Goal: Information Seeking & Learning: Learn about a topic

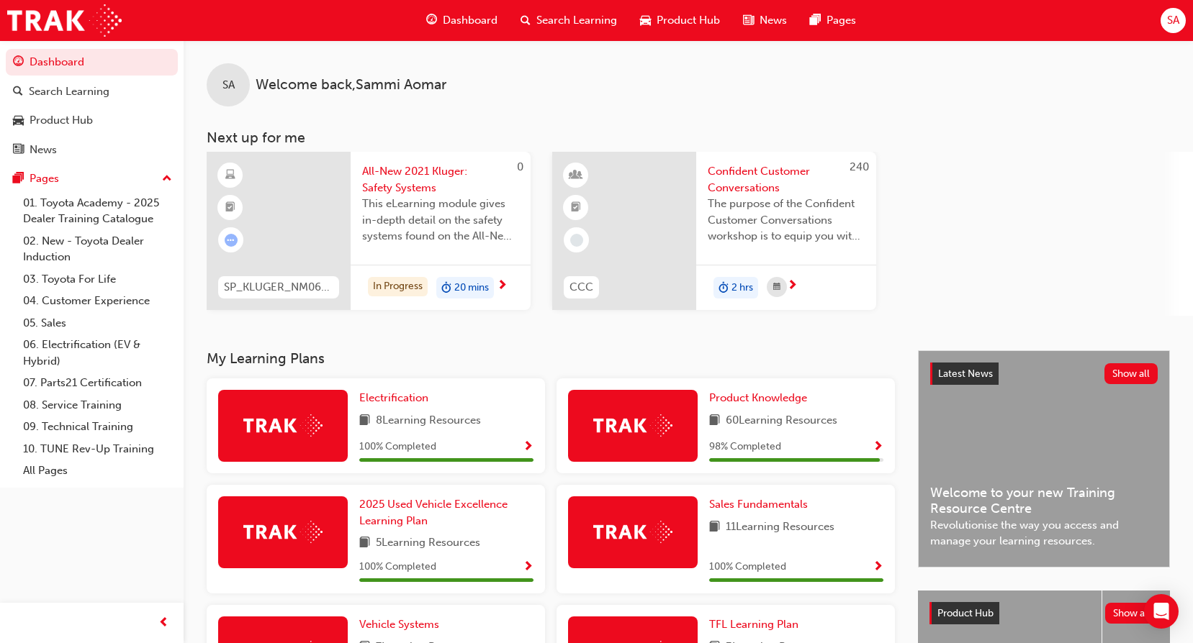
click at [424, 190] on span "All-New 2021 Kluger: Safety Systems" at bounding box center [440, 179] width 157 height 32
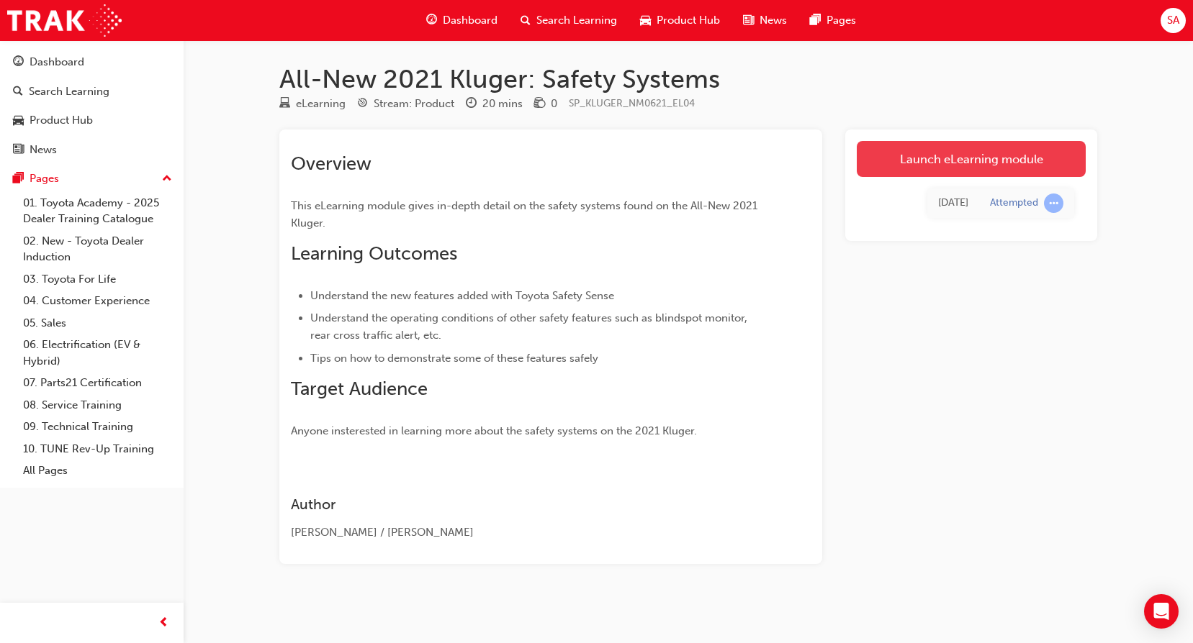
click at [900, 155] on link "Launch eLearning module" at bounding box center [970, 159] width 229 height 36
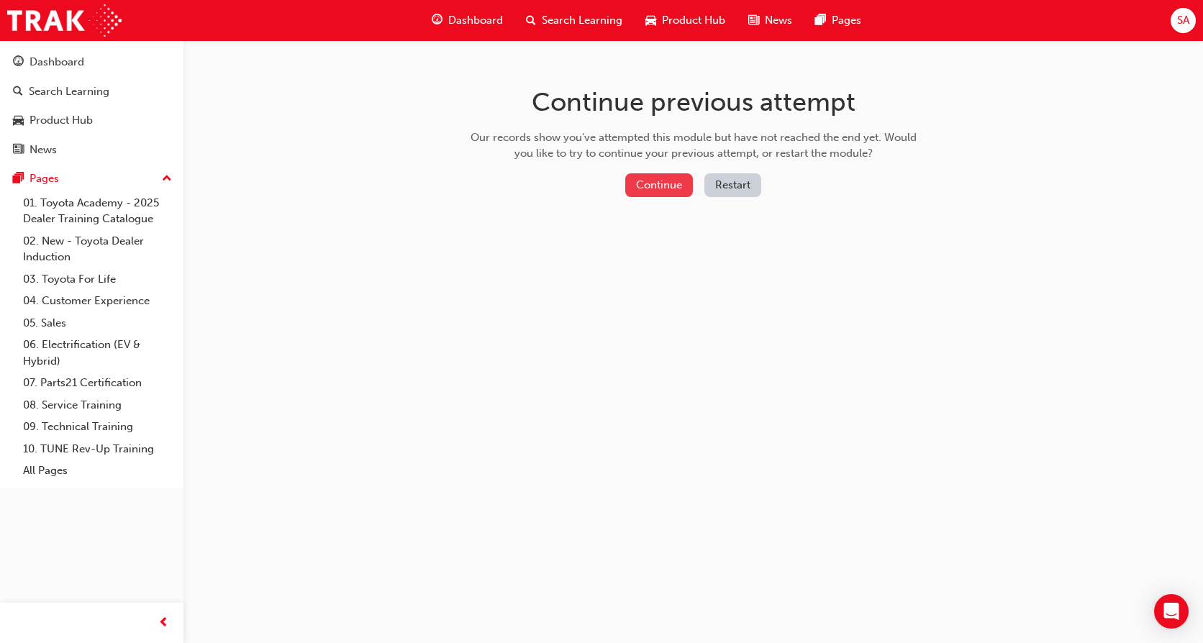
click at [661, 178] on button "Continue" at bounding box center [659, 185] width 68 height 24
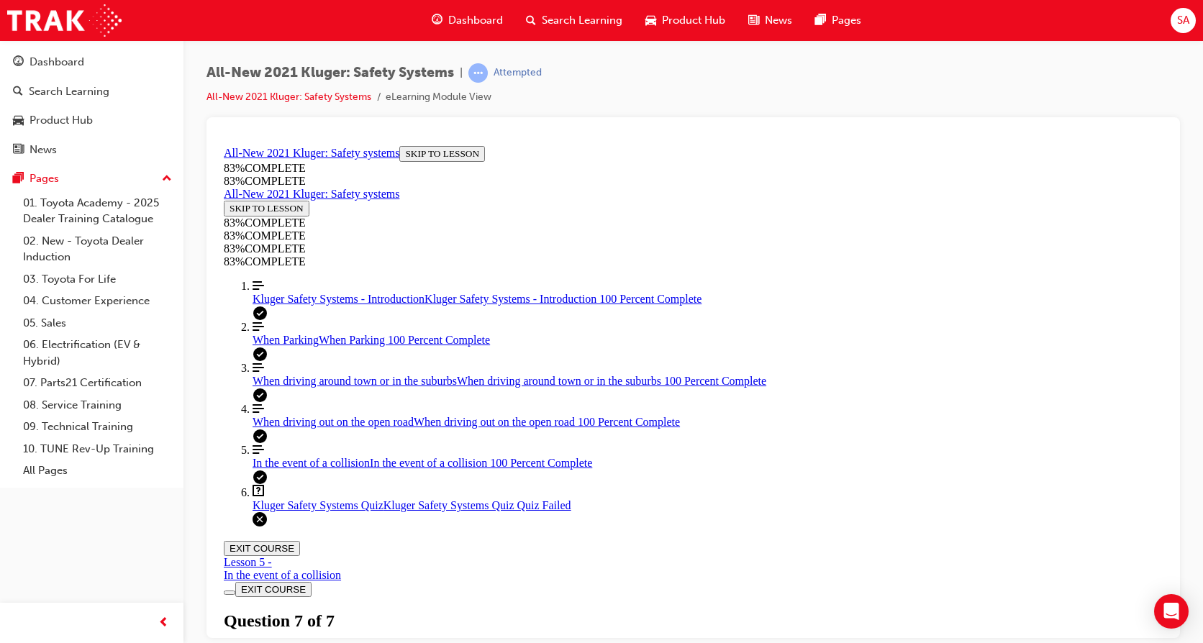
scroll to position [246, 0]
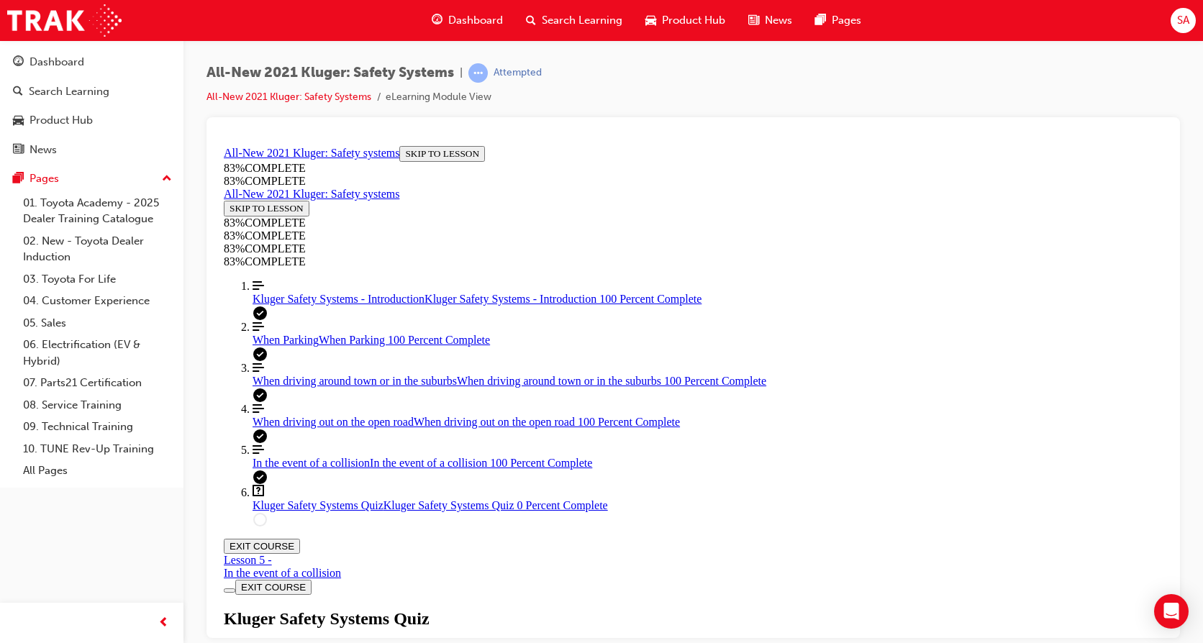
drag, startPoint x: 562, startPoint y: 251, endPoint x: 551, endPoint y: 282, distance: 32.8
drag, startPoint x: 551, startPoint y: 282, endPoint x: 542, endPoint y: 244, distance: 39.3
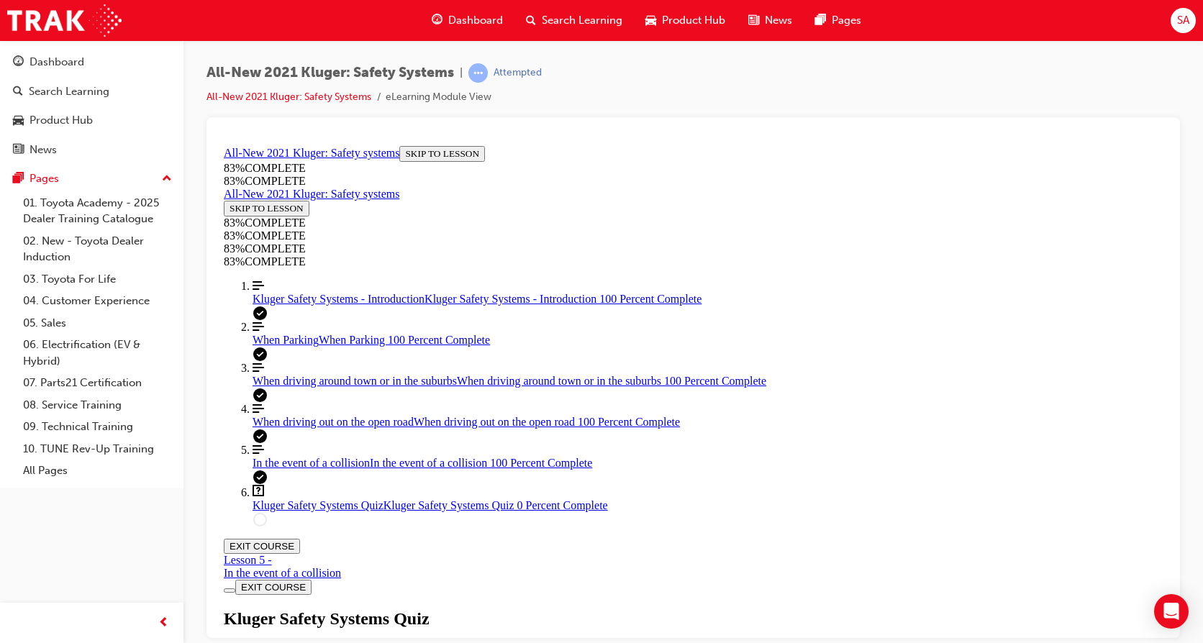
drag, startPoint x: 571, startPoint y: 237, endPoint x: 587, endPoint y: 510, distance: 273.3
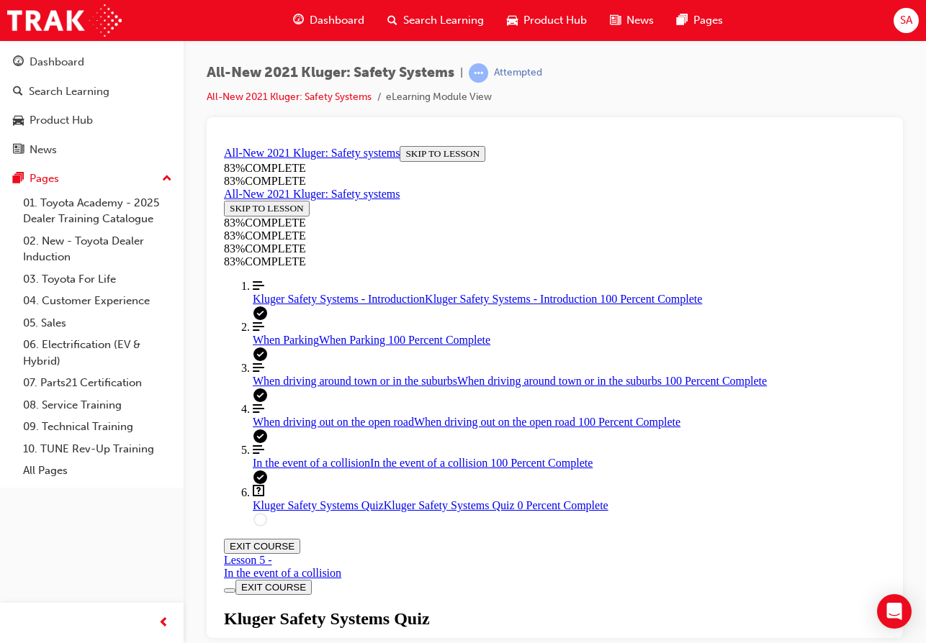
scroll to position [289, 0]
drag, startPoint x: 469, startPoint y: 388, endPoint x: 543, endPoint y: 266, distance: 142.1
drag, startPoint x: 463, startPoint y: 397, endPoint x: 535, endPoint y: 554, distance: 173.3
drag, startPoint x: 487, startPoint y: 397, endPoint x: 540, endPoint y: 393, distance: 54.2
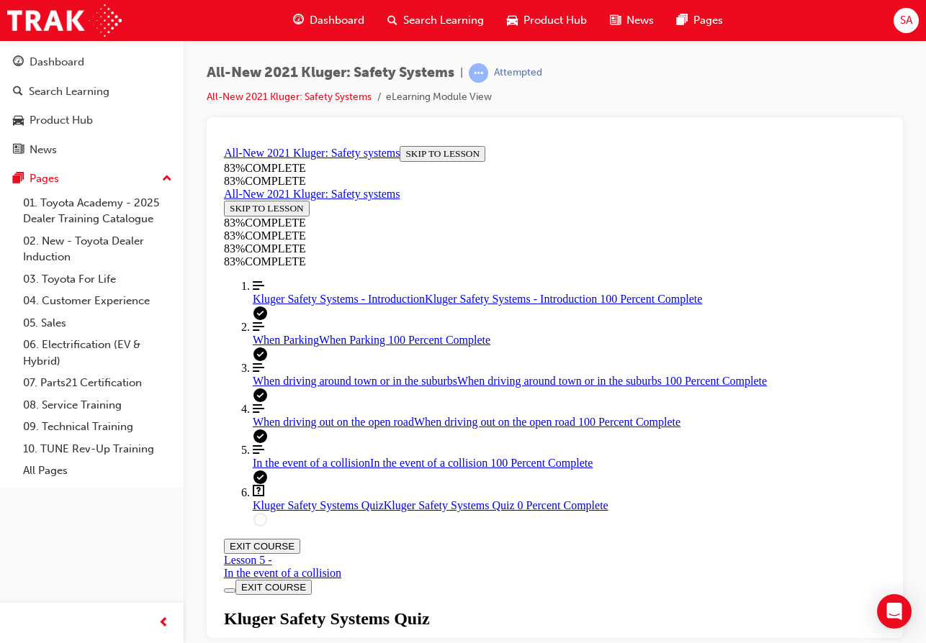
drag, startPoint x: 348, startPoint y: 238, endPoint x: 600, endPoint y: 517, distance: 376.1
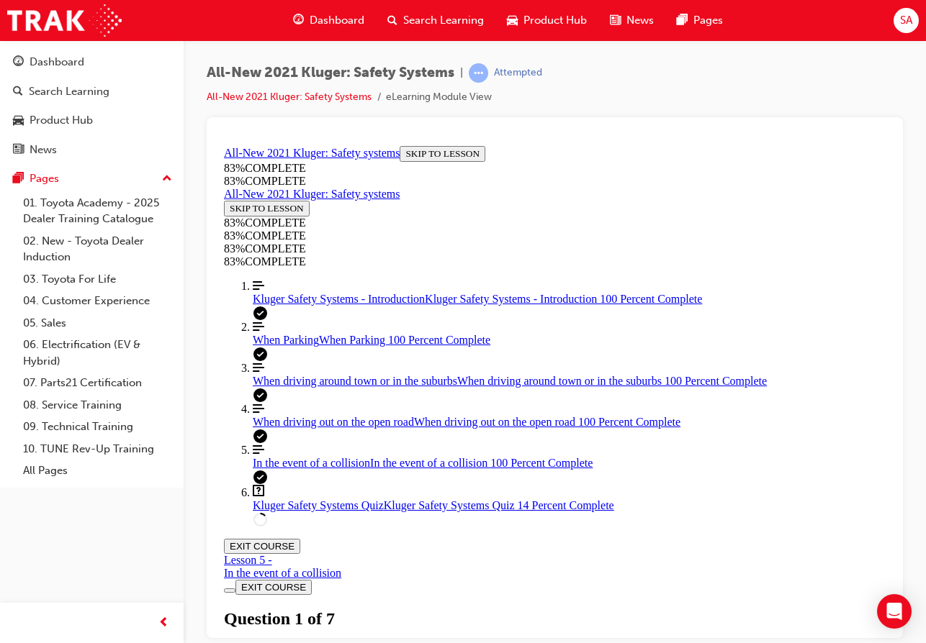
drag, startPoint x: 328, startPoint y: 202, endPoint x: 666, endPoint y: 518, distance: 462.3
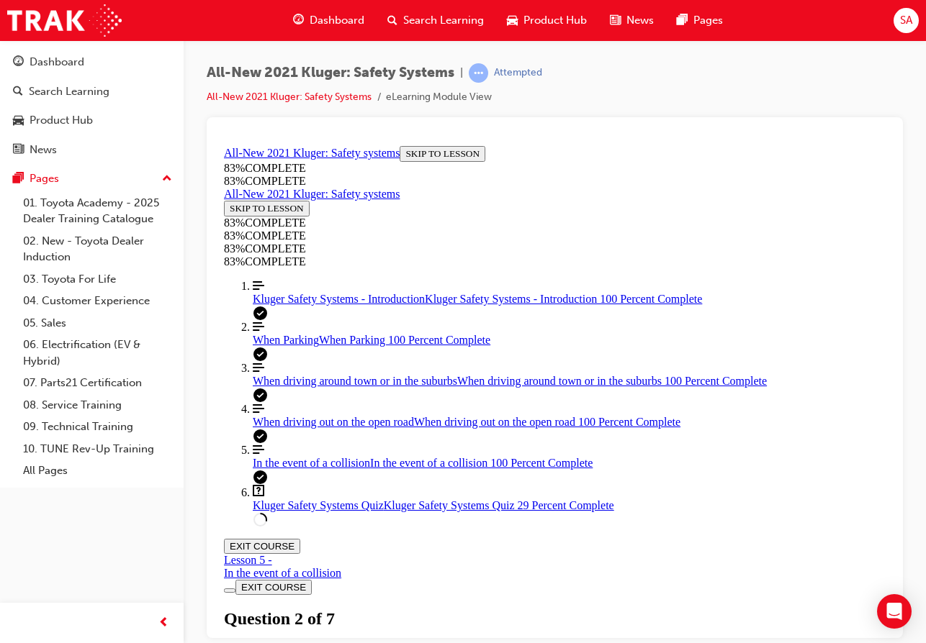
drag, startPoint x: 341, startPoint y: 254, endPoint x: 765, endPoint y: 515, distance: 497.9
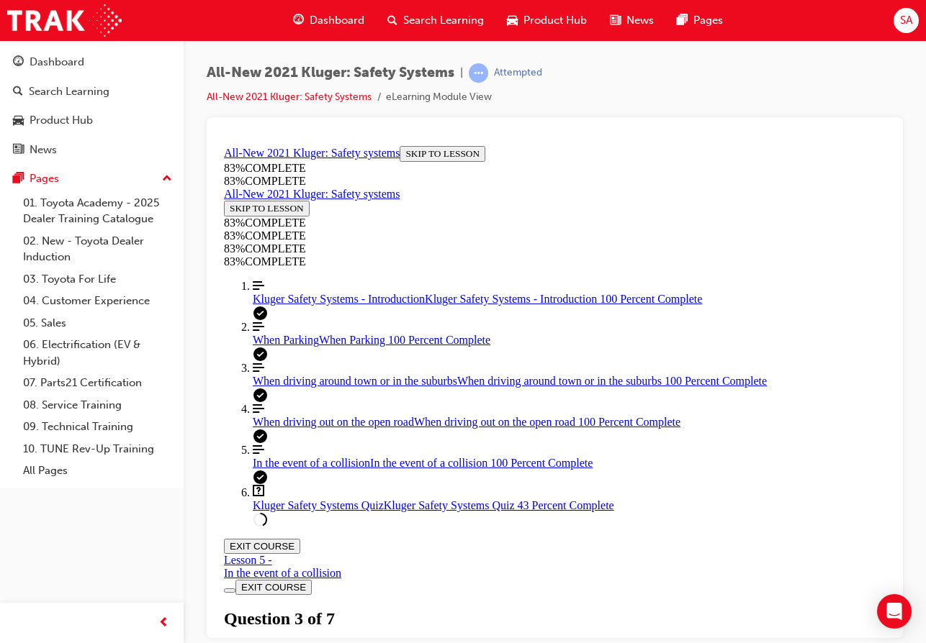
drag, startPoint x: 351, startPoint y: 200, endPoint x: 666, endPoint y: 499, distance: 434.3
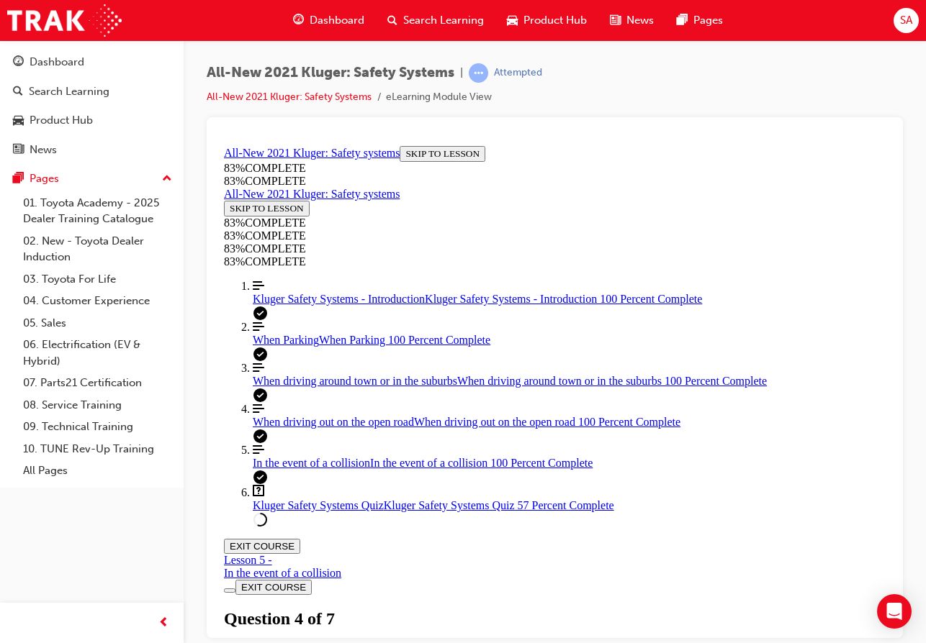
scroll to position [437, 0]
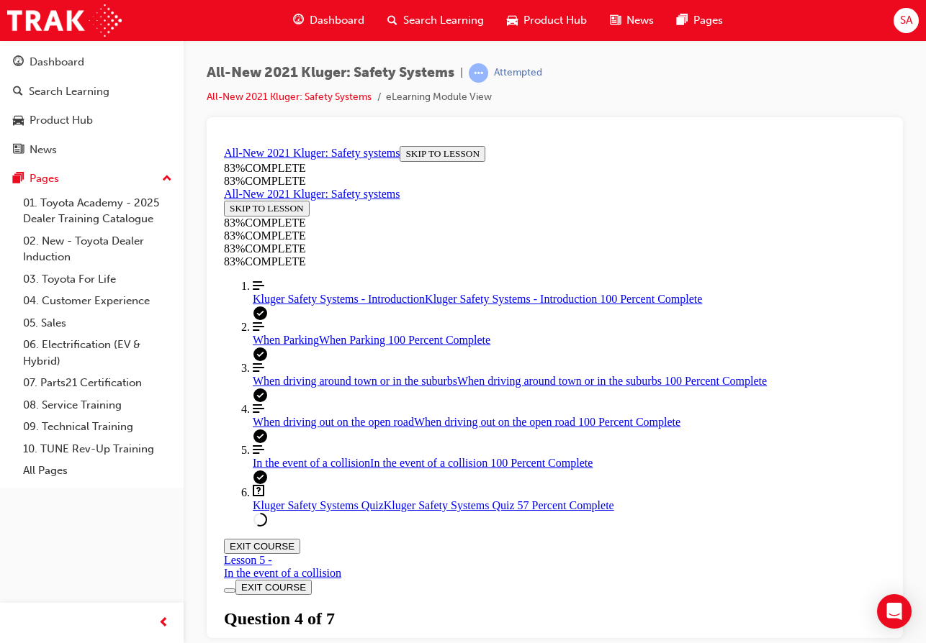
drag, startPoint x: 340, startPoint y: 273, endPoint x: 683, endPoint y: 526, distance: 426.2
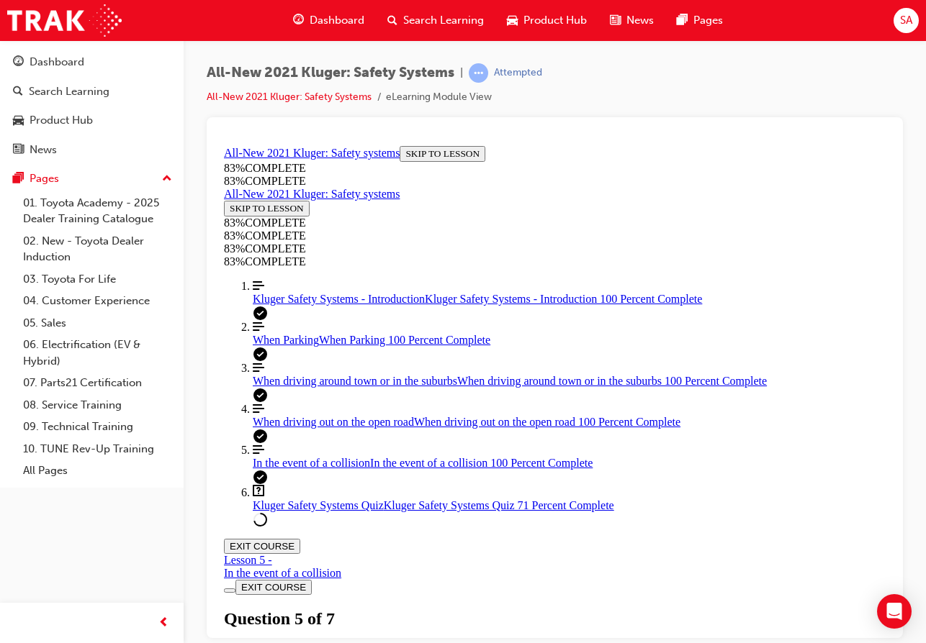
scroll to position [177, 0]
drag, startPoint x: 349, startPoint y: 277, endPoint x: 640, endPoint y: 525, distance: 382.4
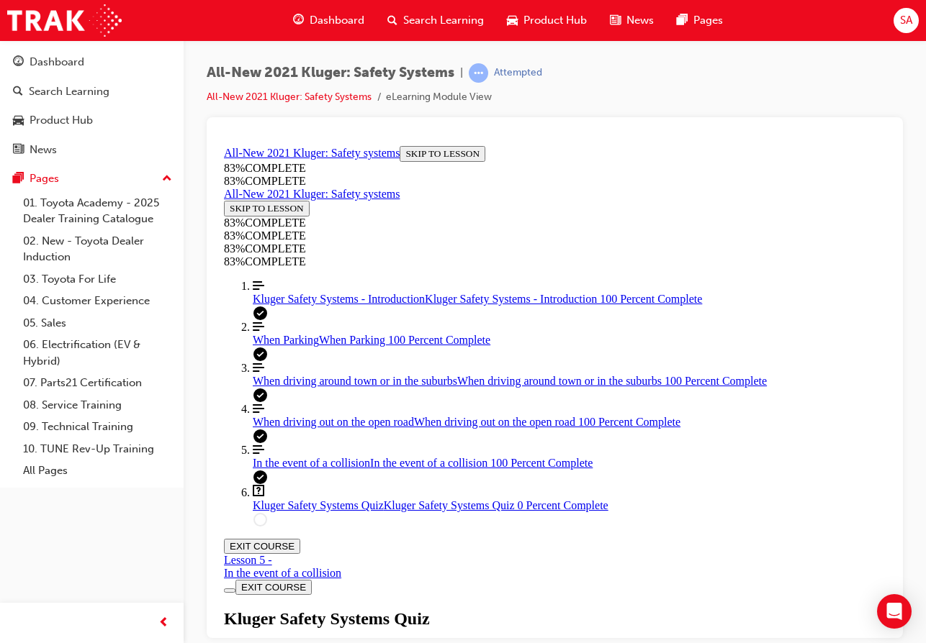
scroll to position [0, 0]
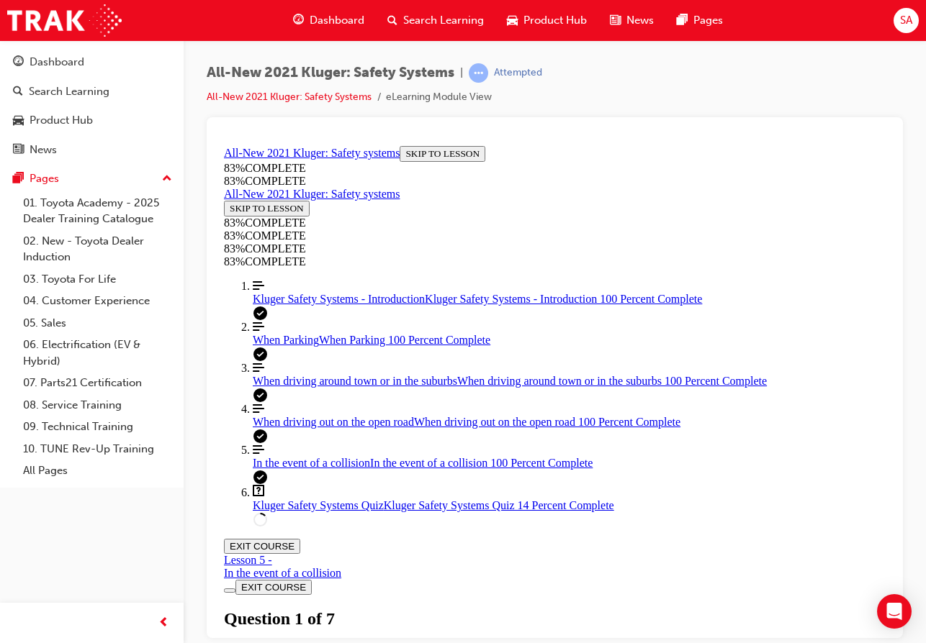
scroll to position [340, 0]
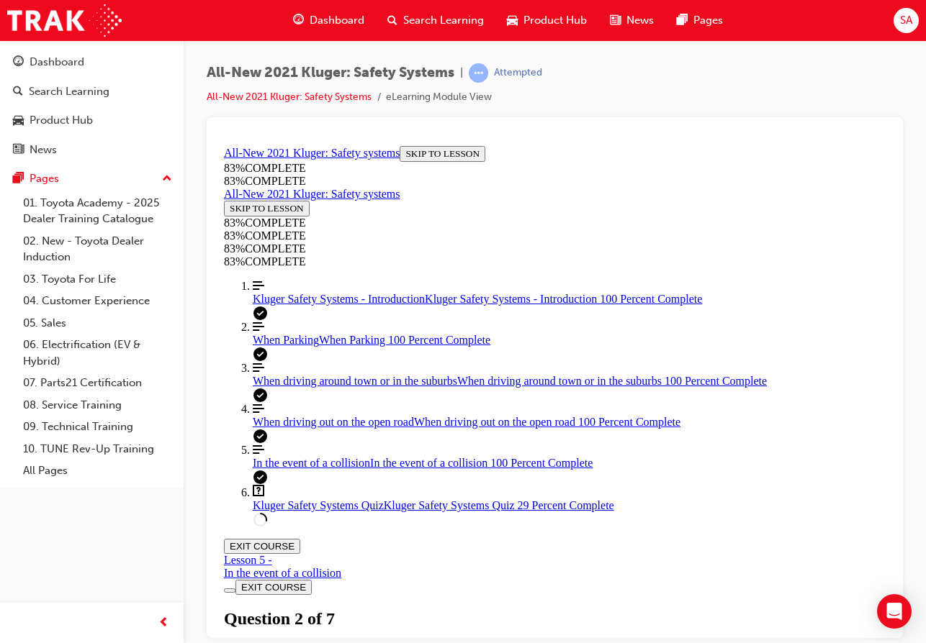
scroll to position [340, 0]
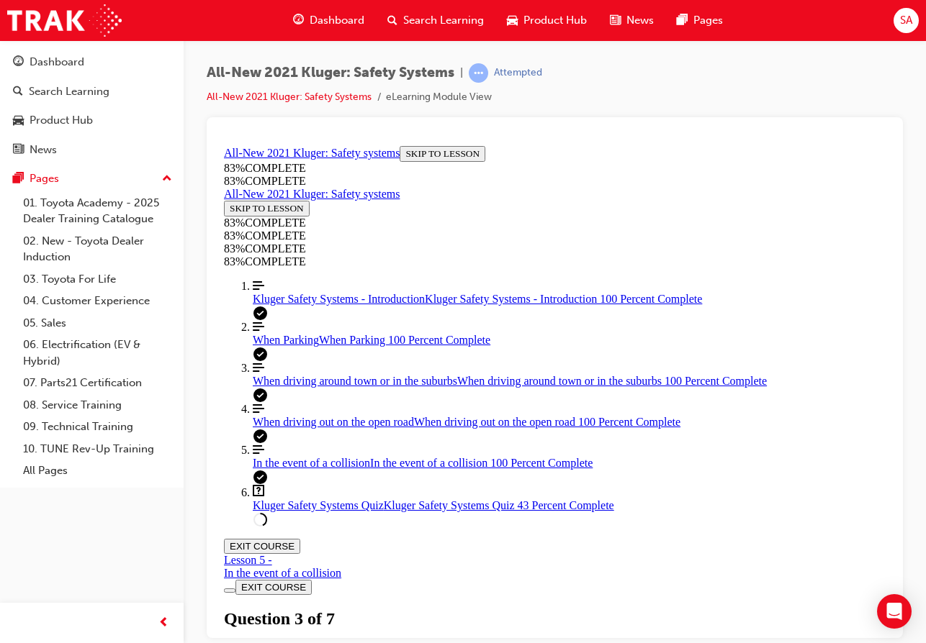
drag, startPoint x: 459, startPoint y: 430, endPoint x: 513, endPoint y: 363, distance: 86.0
drag, startPoint x: 457, startPoint y: 440, endPoint x: 545, endPoint y: 433, distance: 88.1
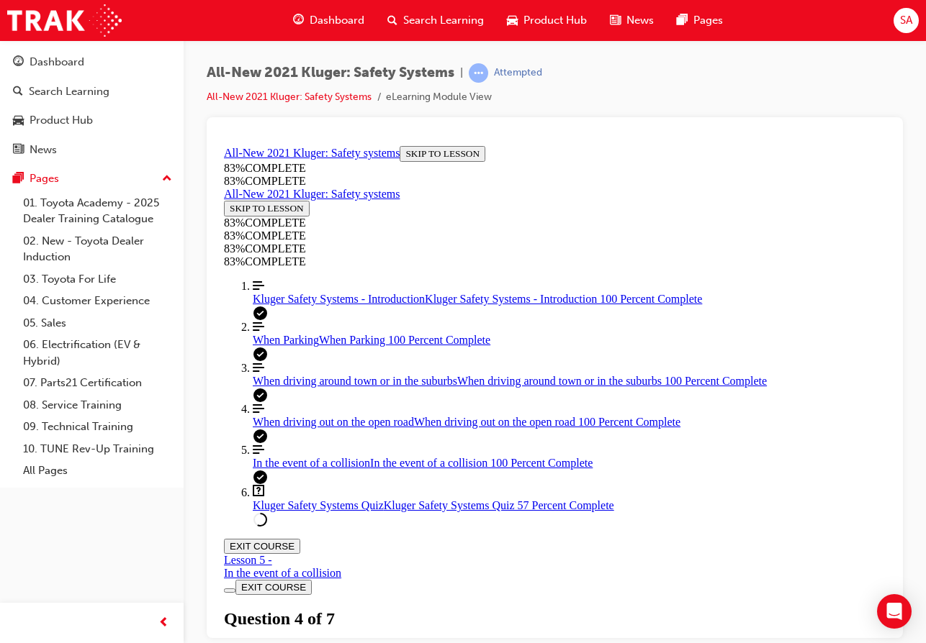
drag, startPoint x: 481, startPoint y: 491, endPoint x: 584, endPoint y: 497, distance: 103.8
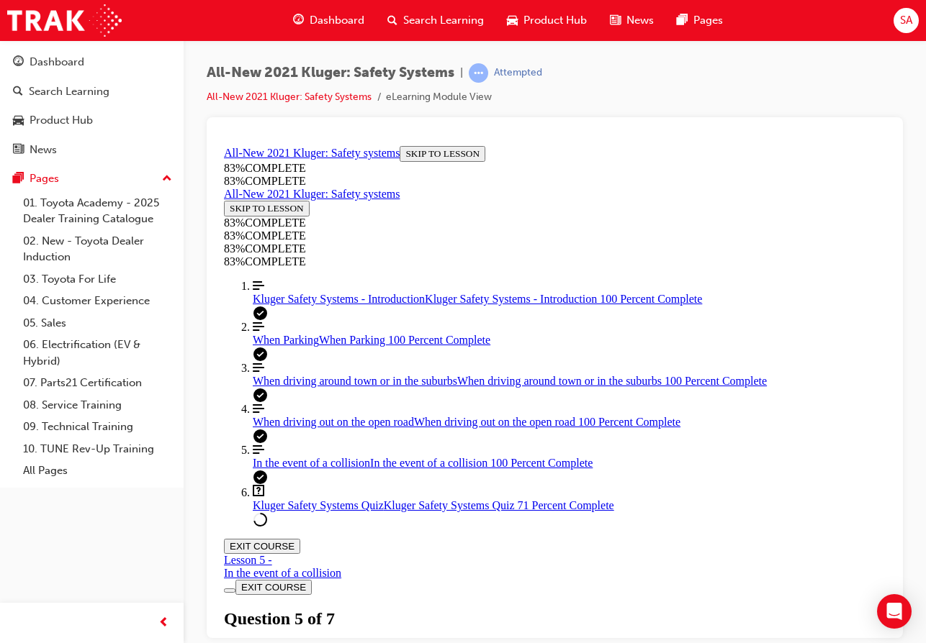
scroll to position [509, 0]
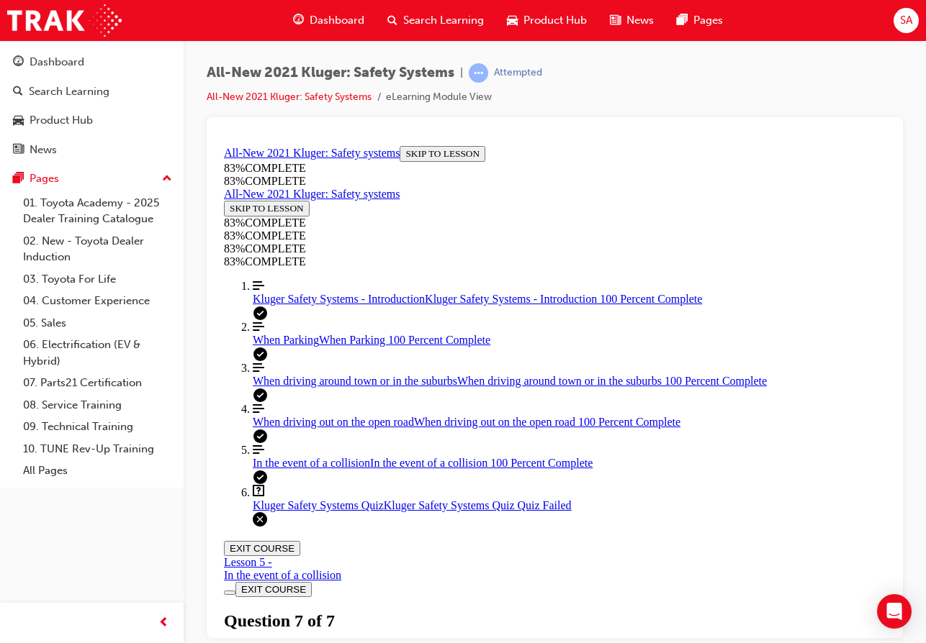
scroll to position [246, 0]
drag, startPoint x: 404, startPoint y: 539, endPoint x: 442, endPoint y: 529, distance: 39.5
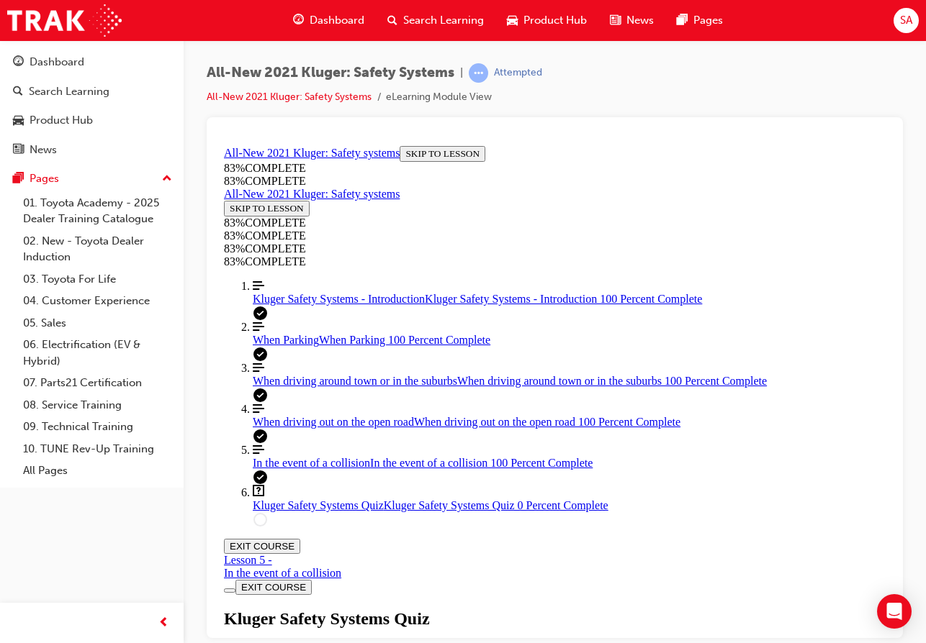
scroll to position [268, 0]
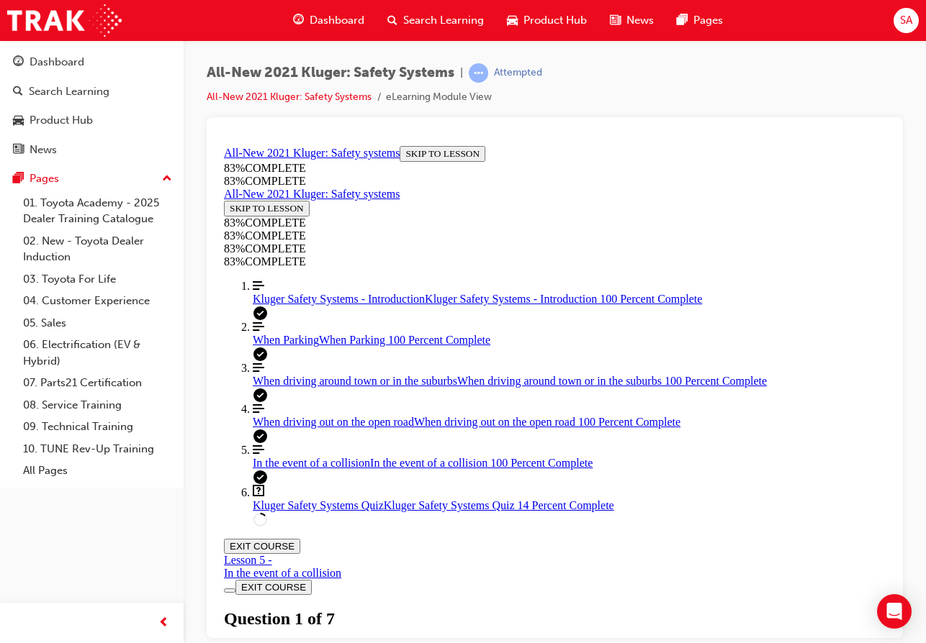
drag, startPoint x: 481, startPoint y: 475, endPoint x: 573, endPoint y: 475, distance: 92.1
drag, startPoint x: 510, startPoint y: 404, endPoint x: 564, endPoint y: 402, distance: 54.1
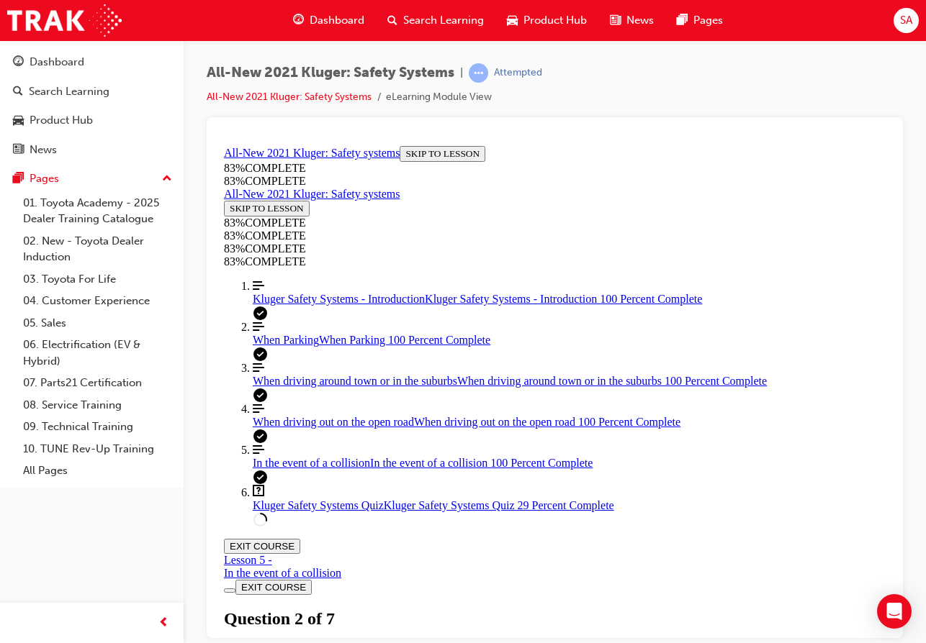
drag, startPoint x: 521, startPoint y: 333, endPoint x: 566, endPoint y: 336, distance: 45.4
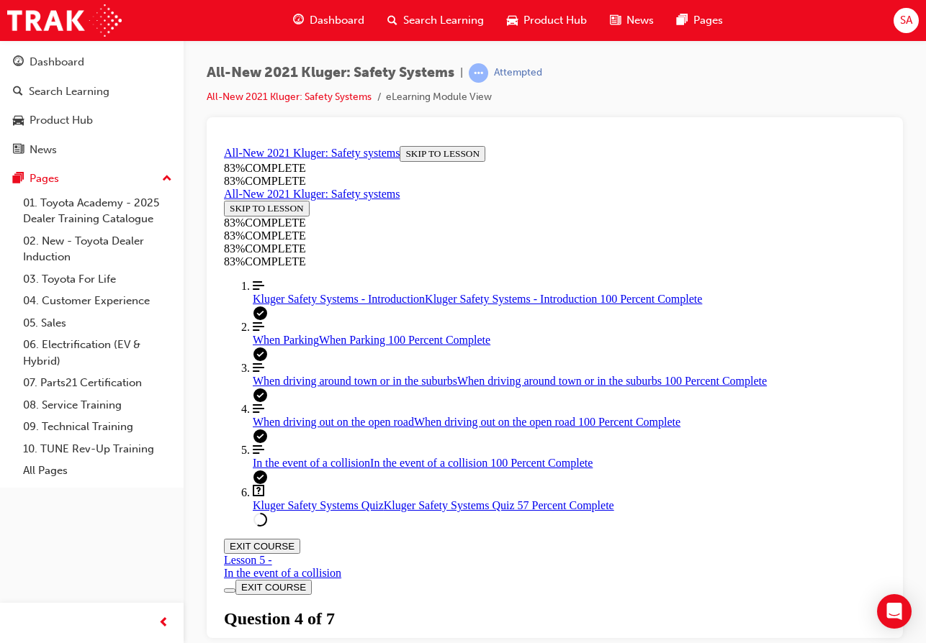
scroll to position [53, 0]
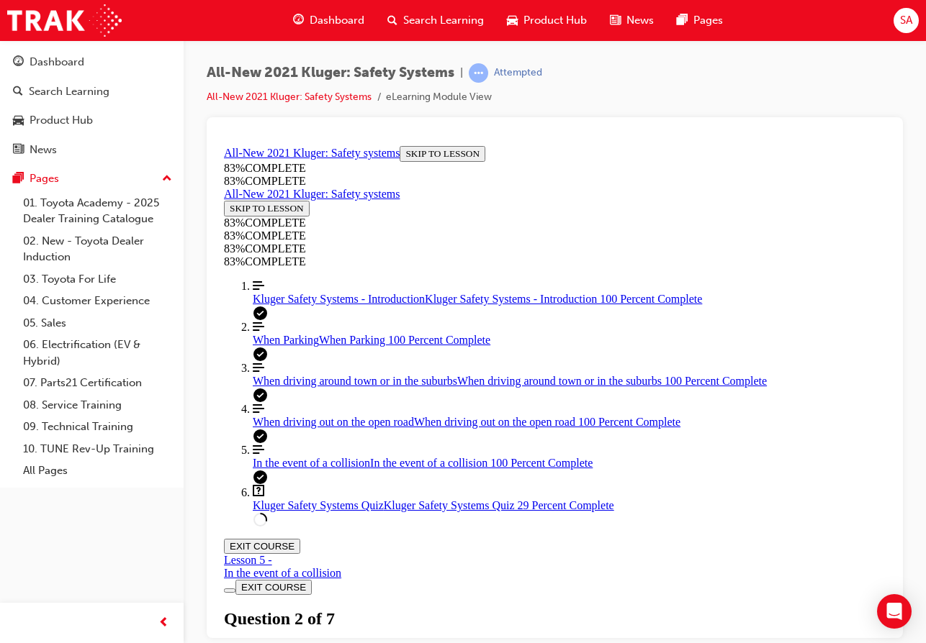
scroll to position [412, 0]
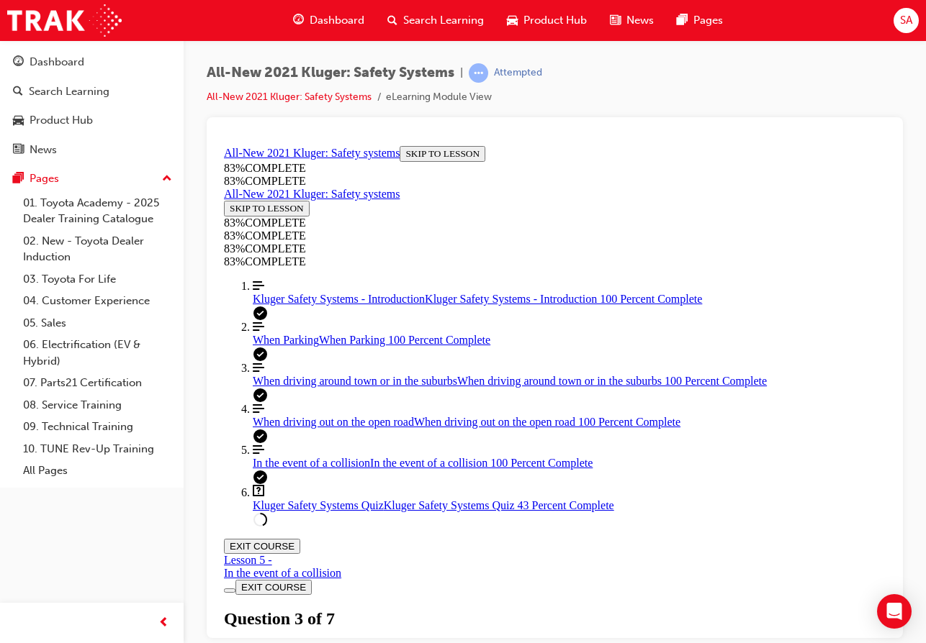
drag, startPoint x: 540, startPoint y: 617, endPoint x: 540, endPoint y: 608, distance: 8.7
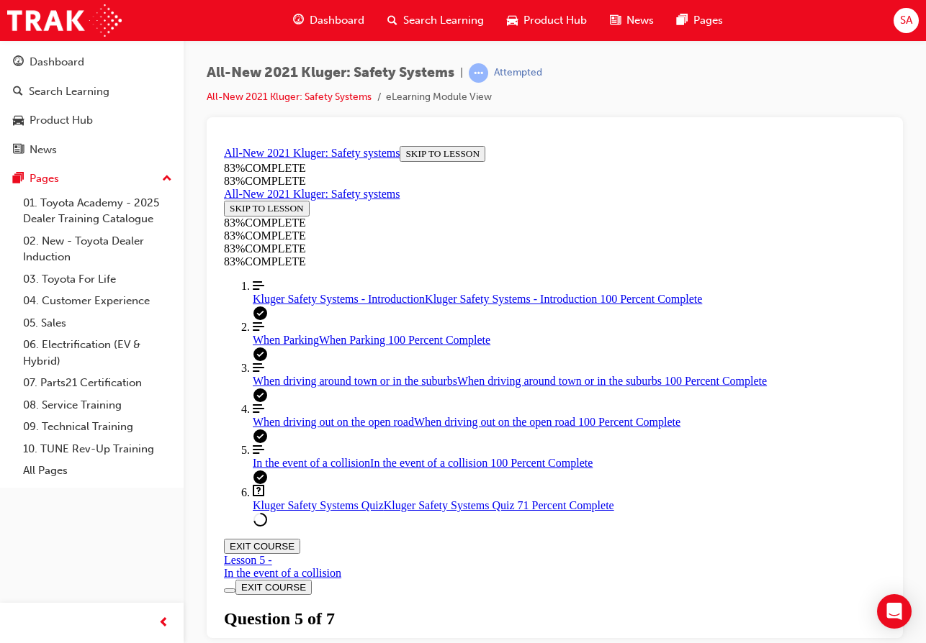
scroll to position [146, 0]
drag, startPoint x: 481, startPoint y: 488, endPoint x: 558, endPoint y: 476, distance: 77.2
drag, startPoint x: 487, startPoint y: 398, endPoint x: 551, endPoint y: 390, distance: 65.3
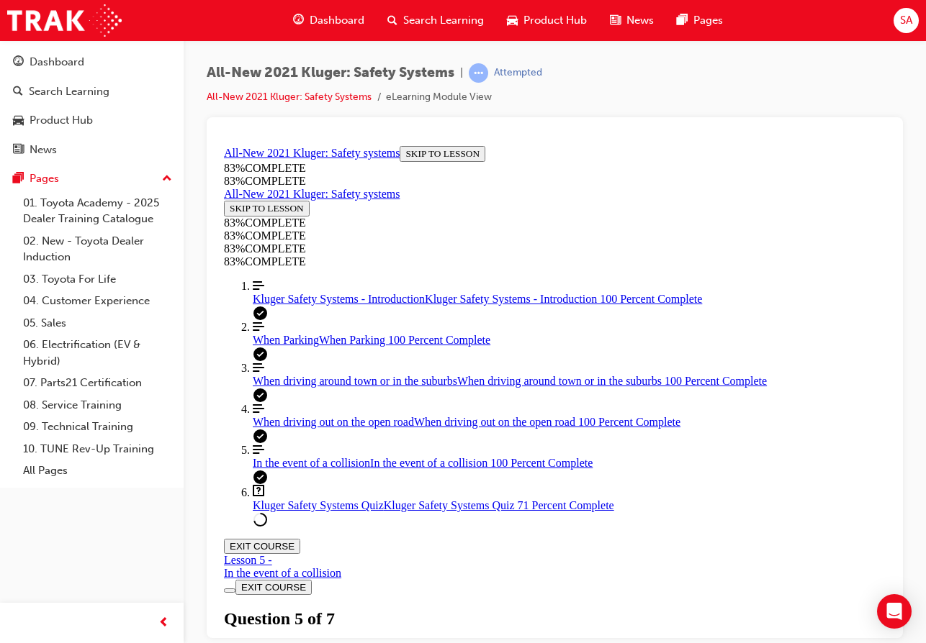
drag, startPoint x: 479, startPoint y: 335, endPoint x: 567, endPoint y: 336, distance: 88.5
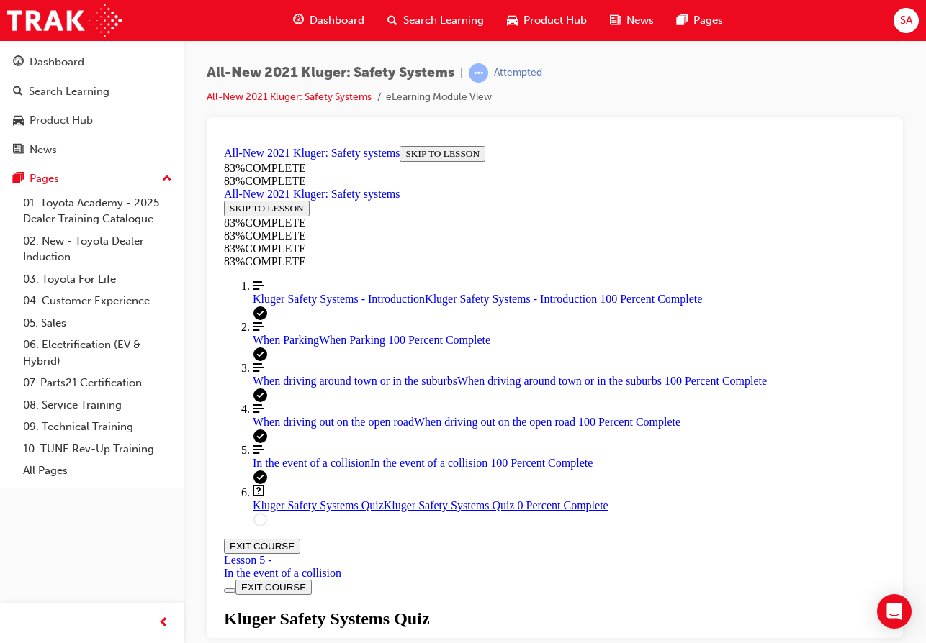
scroll to position [340, 0]
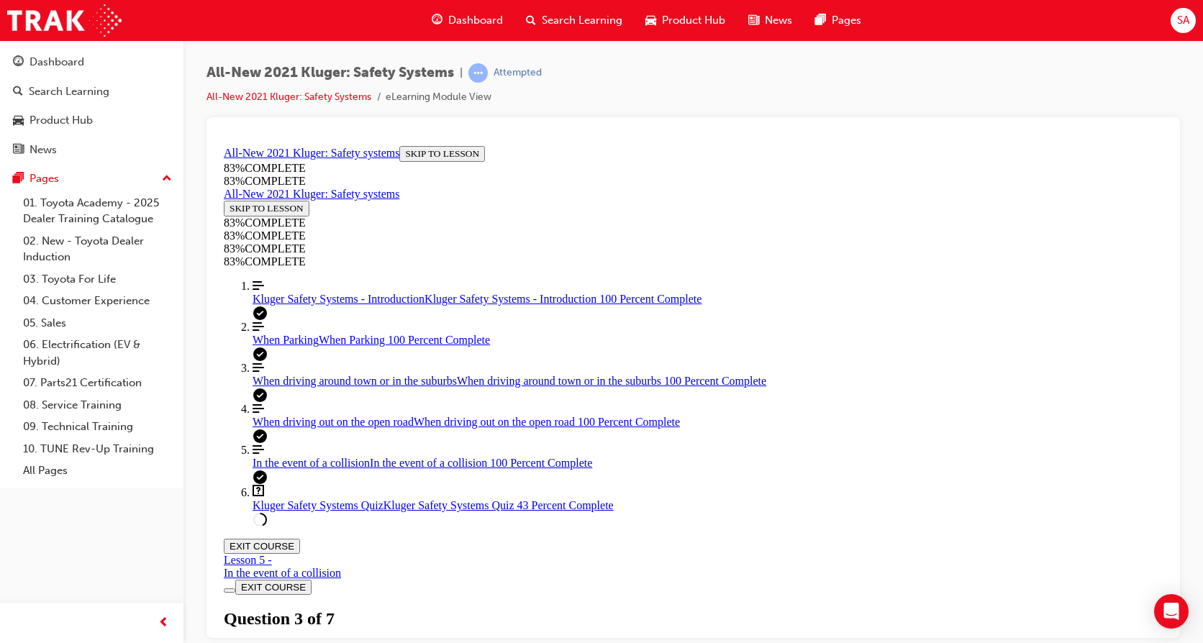
scroll to position [143, 0]
drag, startPoint x: 533, startPoint y: 251, endPoint x: 939, endPoint y: 586, distance: 526.1
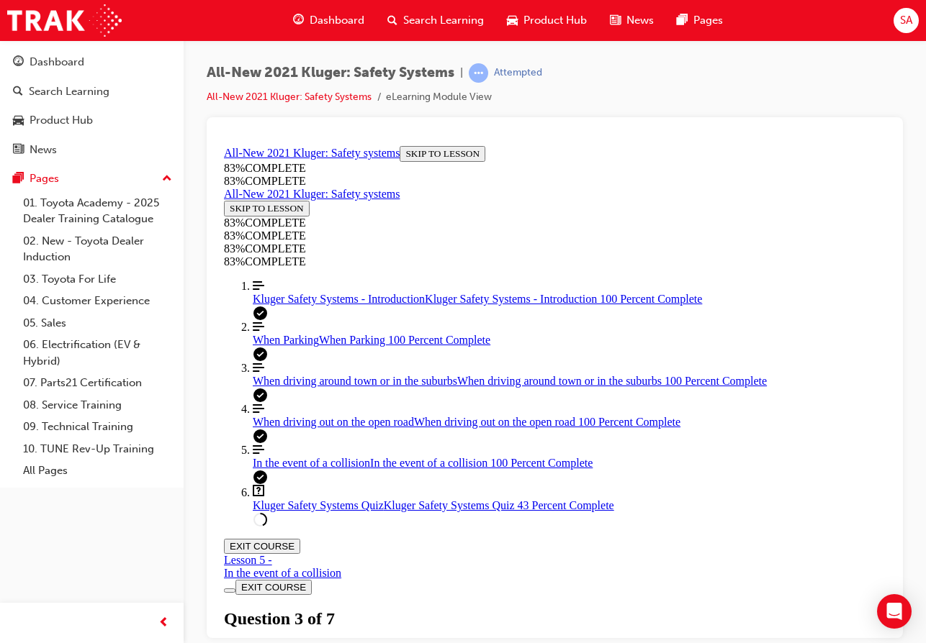
drag, startPoint x: 472, startPoint y: 469, endPoint x: 564, endPoint y: 333, distance: 164.5
drag, startPoint x: 463, startPoint y: 474, endPoint x: 504, endPoint y: 209, distance: 267.2
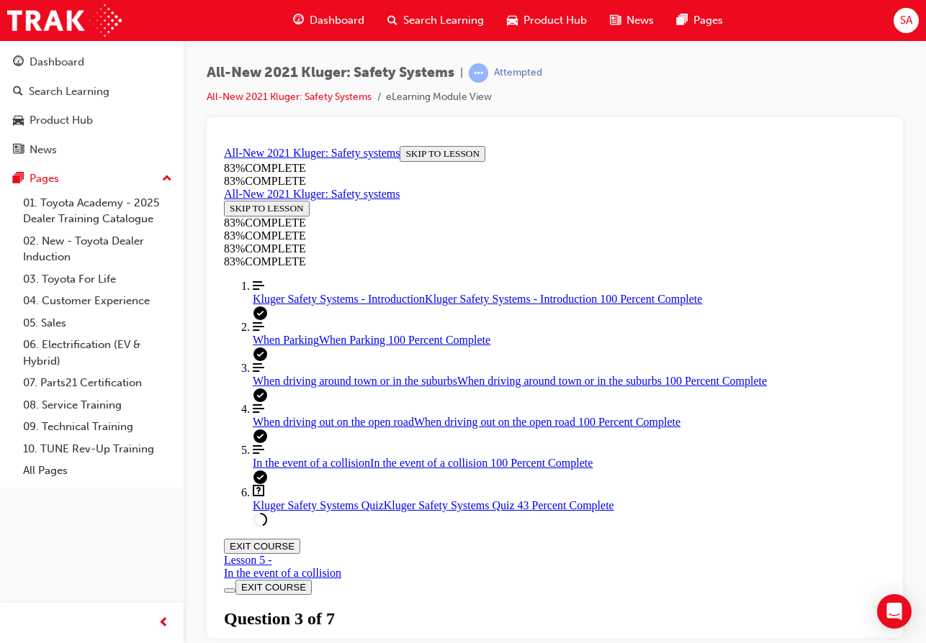
drag, startPoint x: 455, startPoint y: 466, endPoint x: 517, endPoint y: 456, distance: 62.8
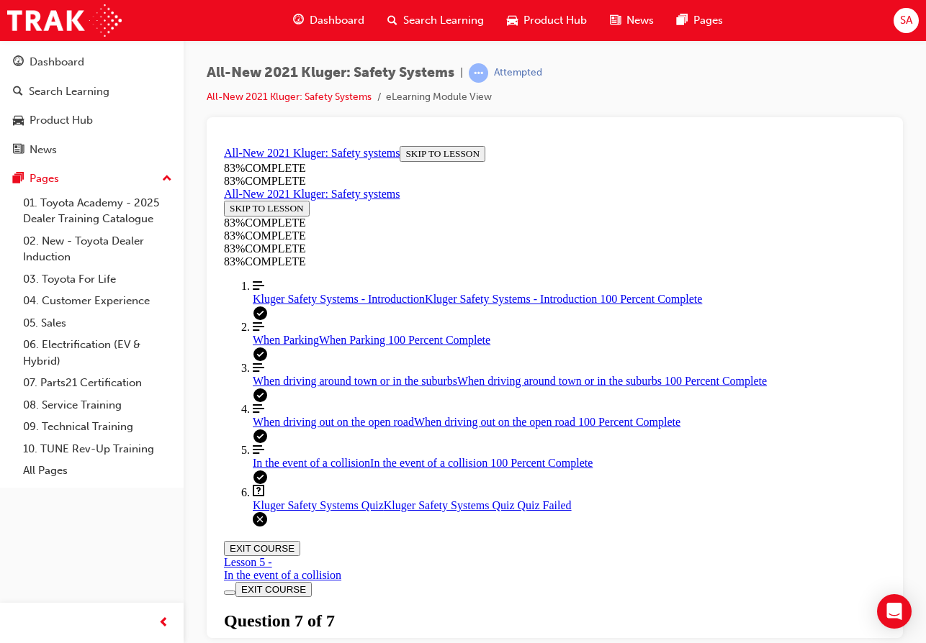
scroll to position [196, 0]
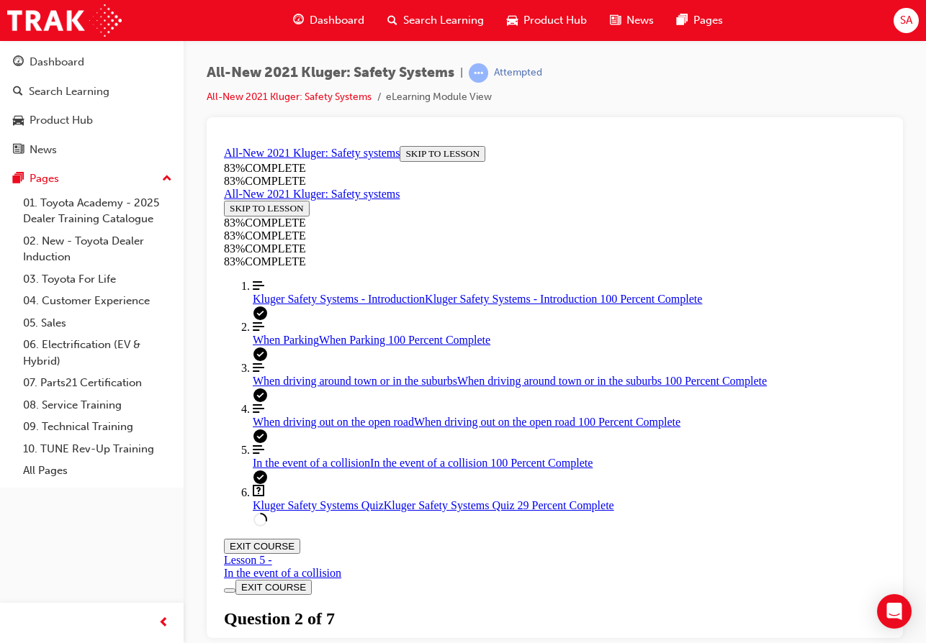
scroll to position [249, 0]
drag, startPoint x: 456, startPoint y: 376, endPoint x: 551, endPoint y: 376, distance: 95.0
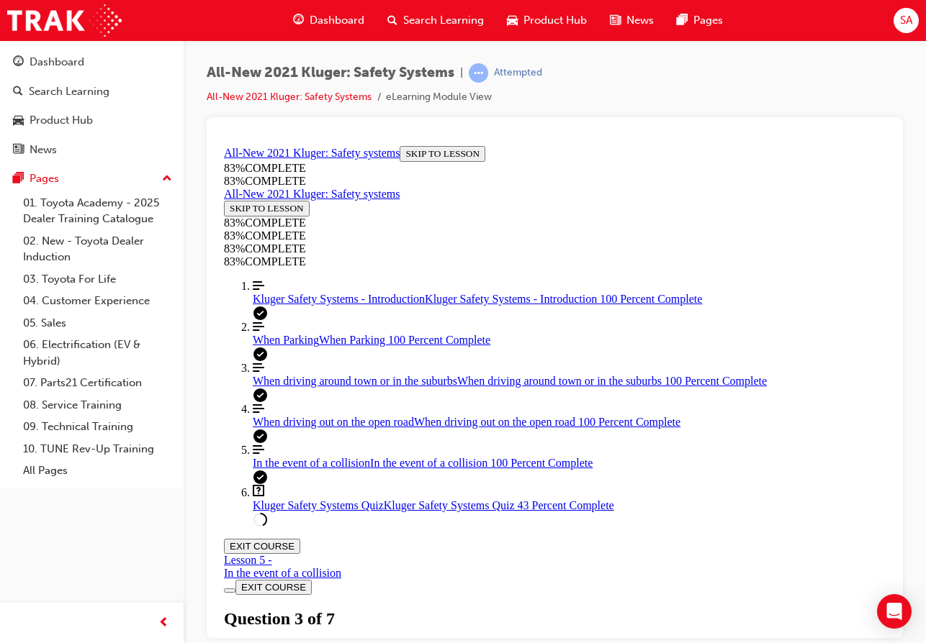
drag, startPoint x: 440, startPoint y: 510, endPoint x: 493, endPoint y: 461, distance: 71.3
drag, startPoint x: 484, startPoint y: 436, endPoint x: 563, endPoint y: 456, distance: 81.5
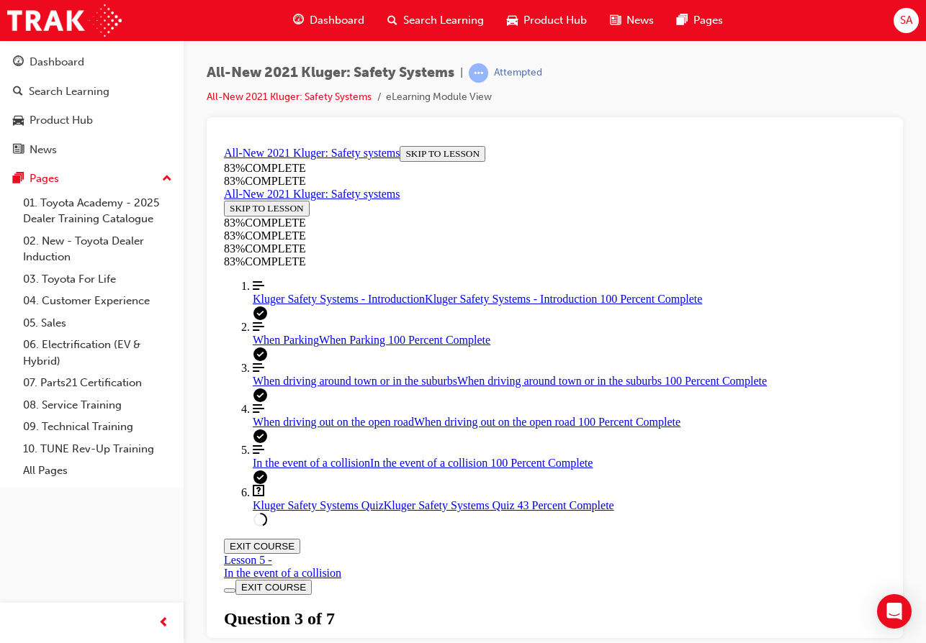
drag, startPoint x: 386, startPoint y: 433, endPoint x: 386, endPoint y: 448, distance: 15.1
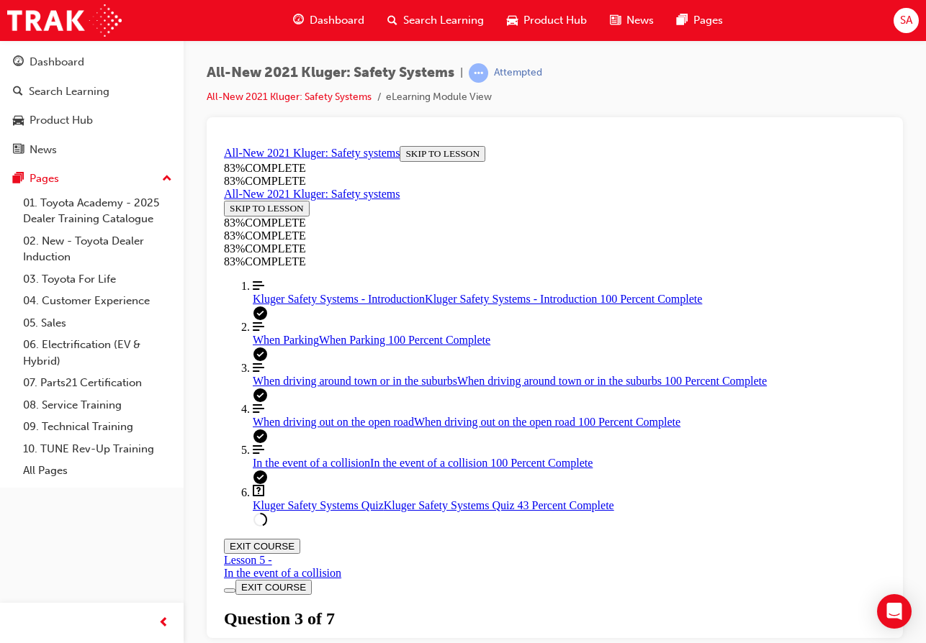
scroll to position [146, 0]
drag, startPoint x: 463, startPoint y: 482, endPoint x: 506, endPoint y: 350, distance: 138.6
drag, startPoint x: 428, startPoint y: 419, endPoint x: 552, endPoint y: 409, distance: 124.9
drag, startPoint x: 463, startPoint y: 487, endPoint x: 561, endPoint y: 486, distance: 97.2
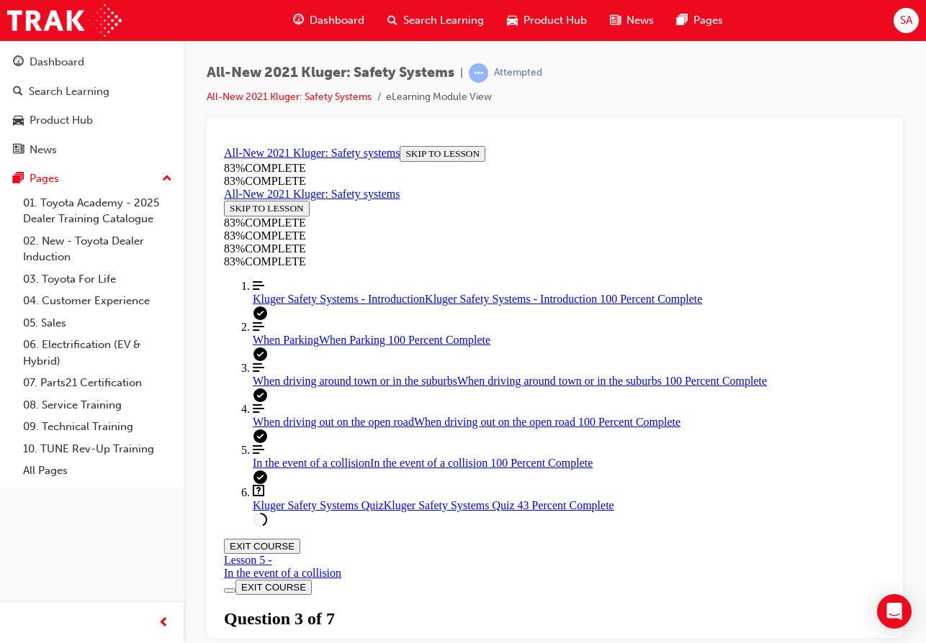
drag, startPoint x: 378, startPoint y: 349, endPoint x: 398, endPoint y: 377, distance: 34.6
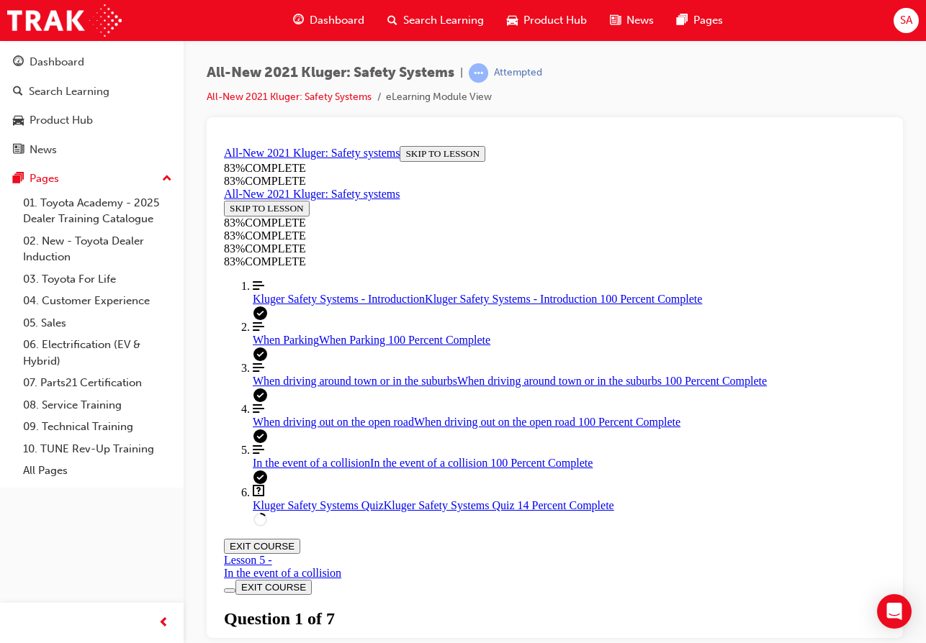
scroll to position [125, 0]
drag, startPoint x: 454, startPoint y: 434, endPoint x: 529, endPoint y: 361, distance: 104.8
drag, startPoint x: 458, startPoint y: 430, endPoint x: 543, endPoint y: 498, distance: 108.6
drag, startPoint x: 481, startPoint y: 431, endPoint x: 606, endPoint y: 430, distance: 124.5
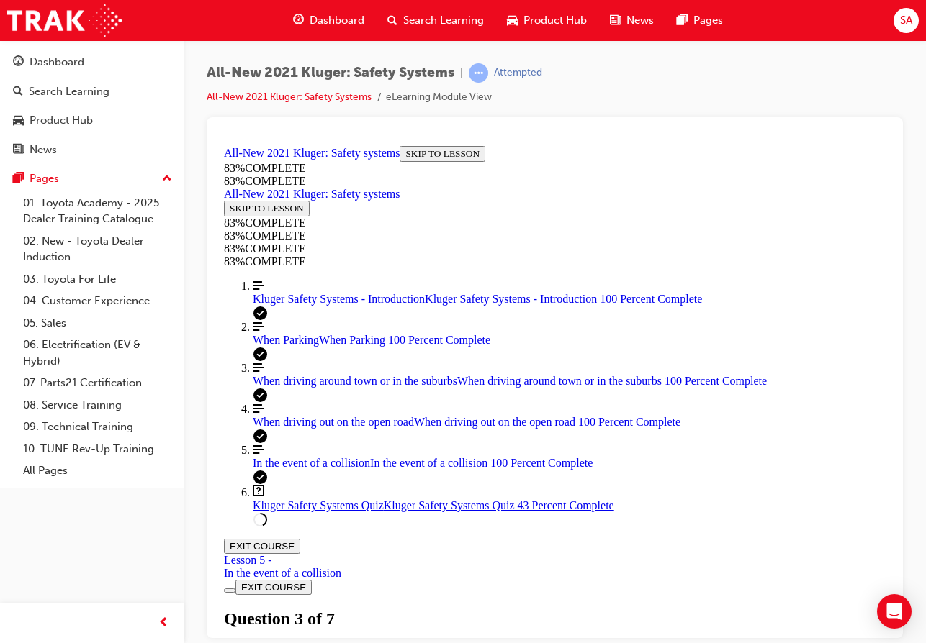
scroll to position [167, 0]
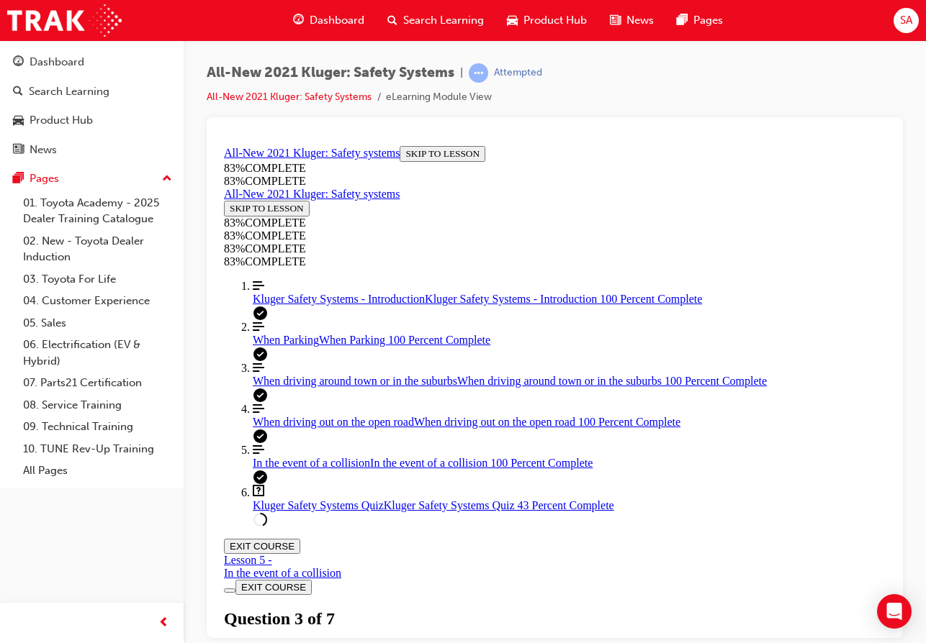
scroll to position [125, 0]
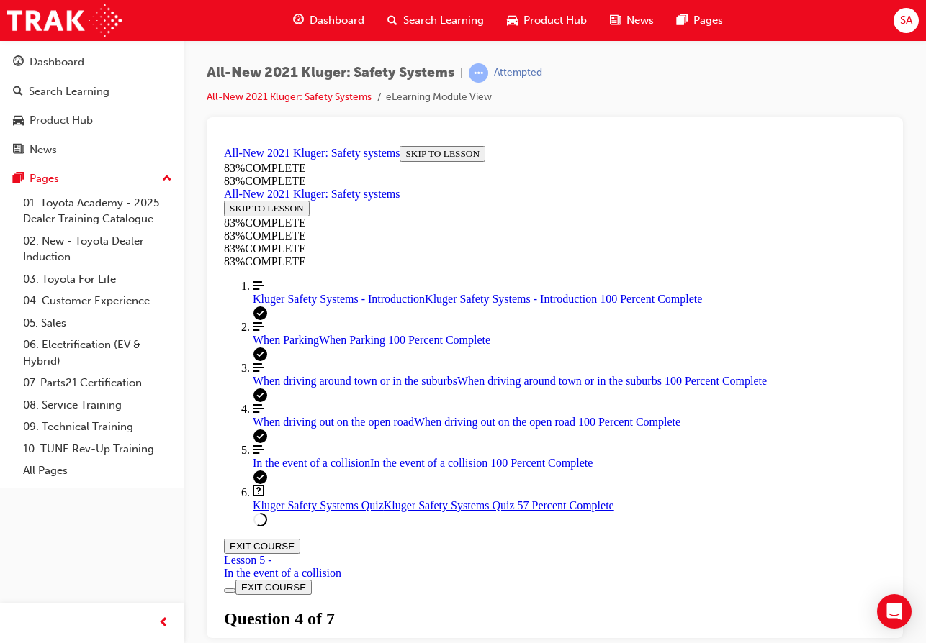
drag, startPoint x: 443, startPoint y: 373, endPoint x: 495, endPoint y: 443, distance: 87.5
drag, startPoint x: 445, startPoint y: 506, endPoint x: 590, endPoint y: 509, distance: 145.4
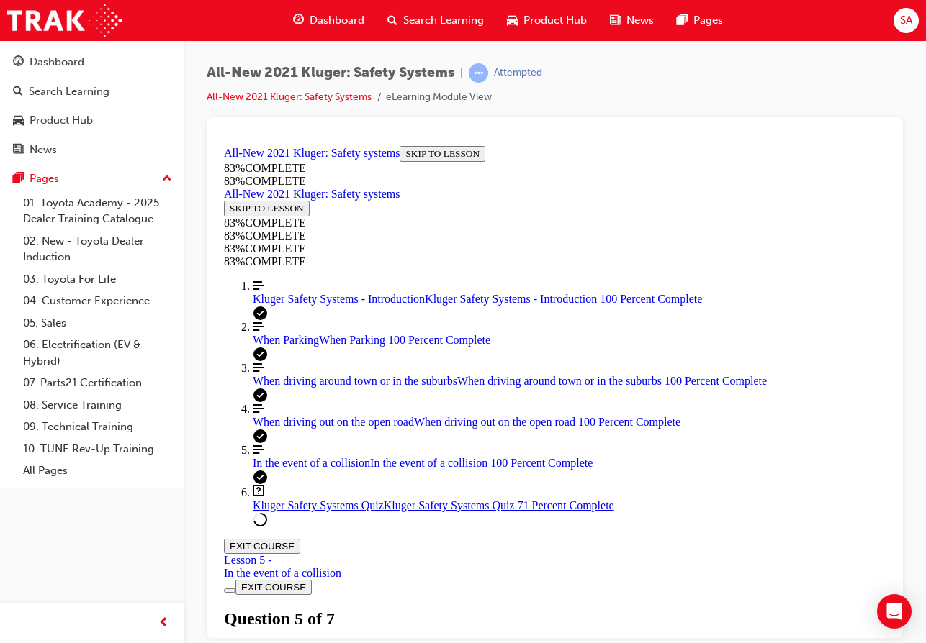
drag, startPoint x: 483, startPoint y: 371, endPoint x: 567, endPoint y: 367, distance: 84.3
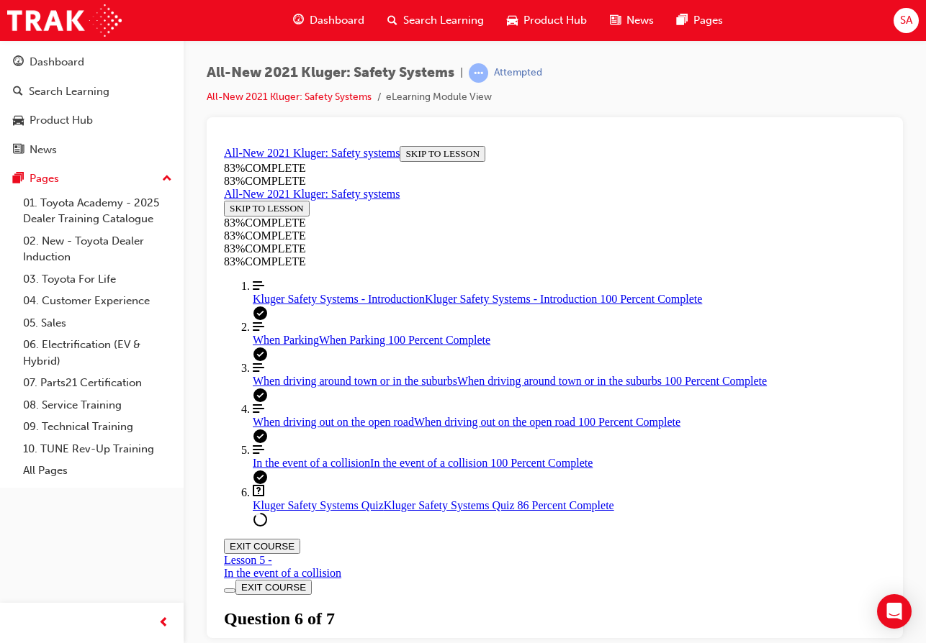
scroll to position [379, 0]
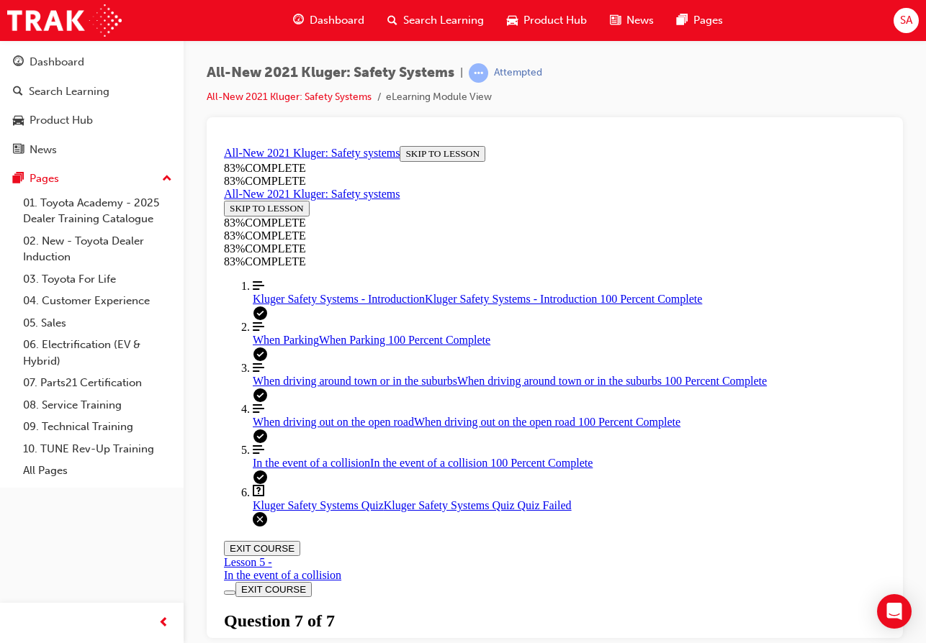
scroll to position [53, 0]
